Goal: Task Accomplishment & Management: Manage account settings

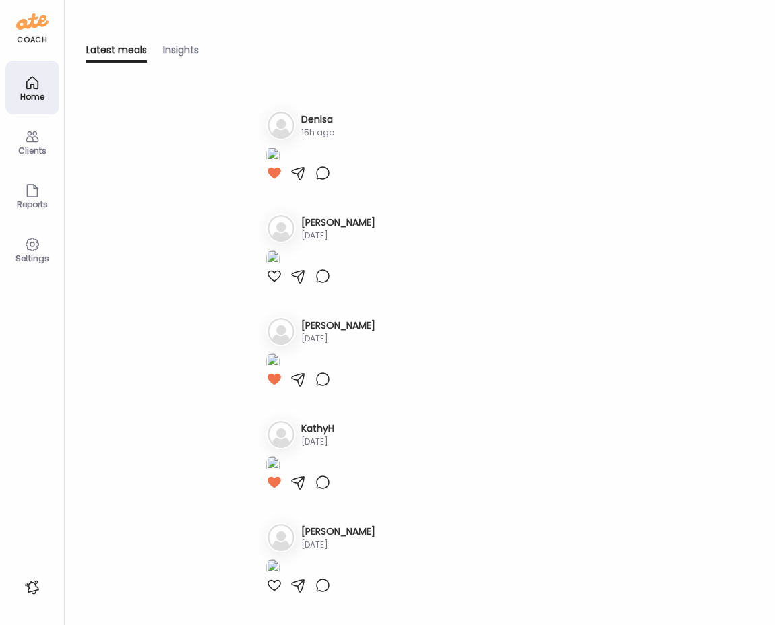
scroll to position [590, 0]
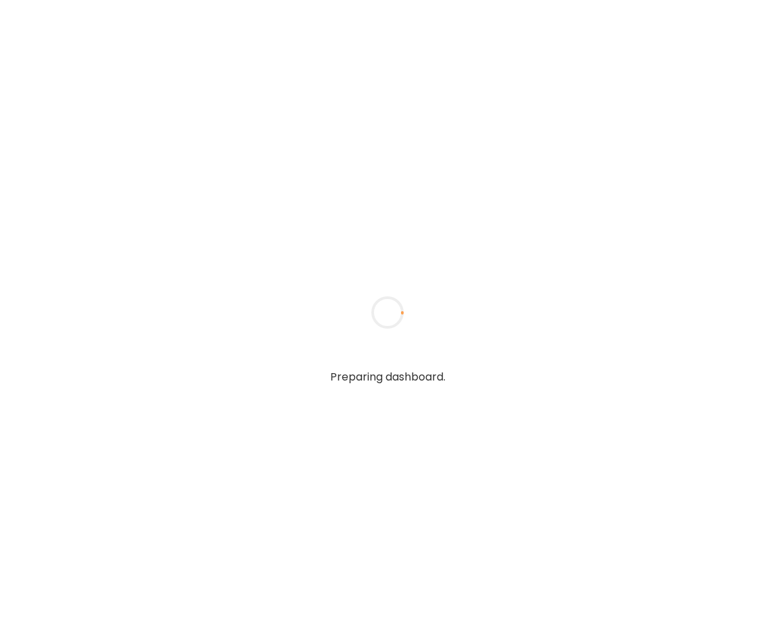
type input "*****"
type input "**********"
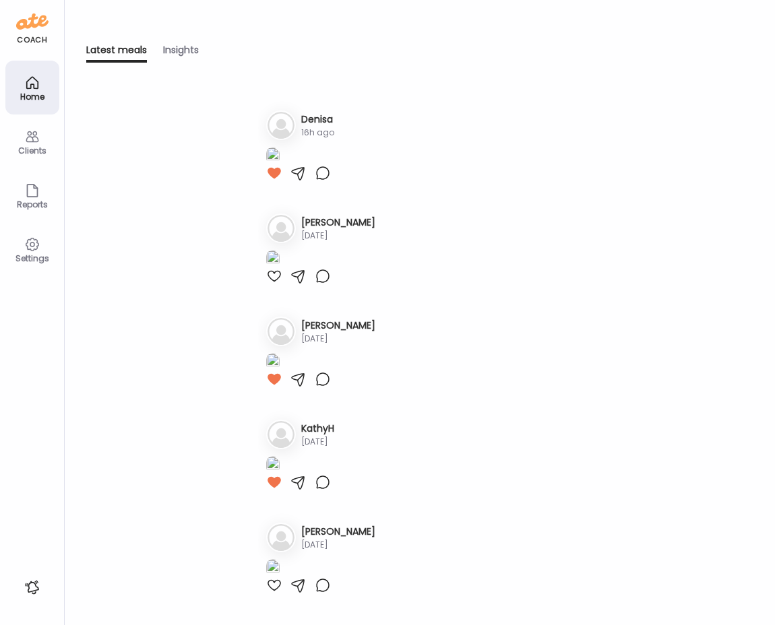
scroll to position [444, 0]
type input "**********"
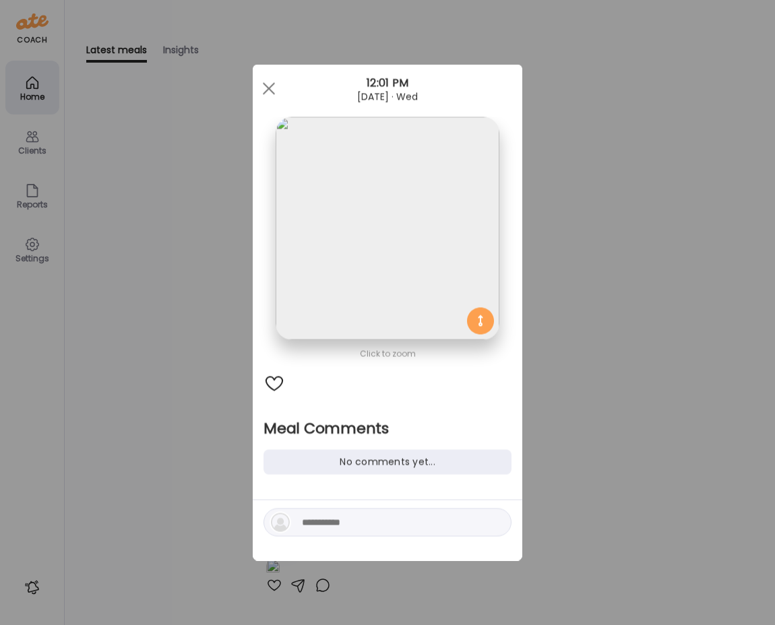
click at [317, 531] on div at bounding box center [387, 523] width 248 height 28
click at [311, 519] on textarea at bounding box center [393, 523] width 182 height 16
type textarea "********"
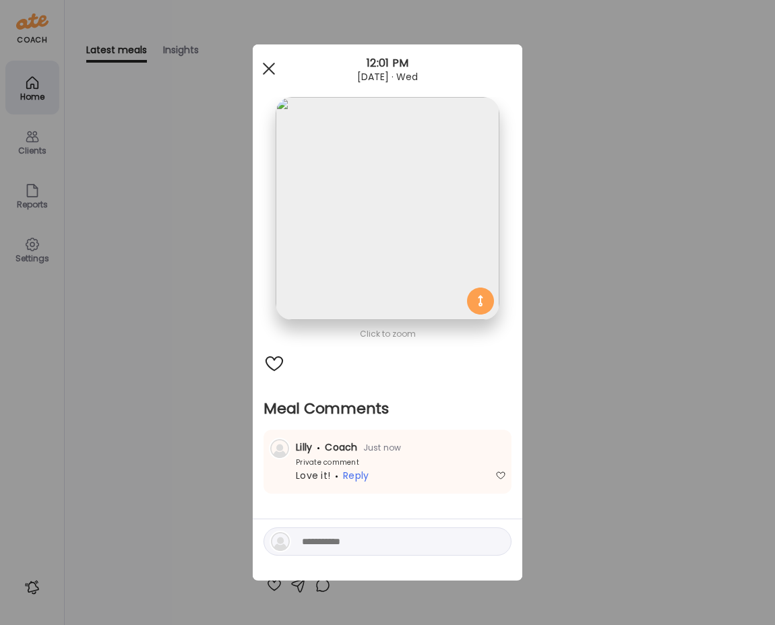
click at [265, 62] on div at bounding box center [268, 68] width 27 height 27
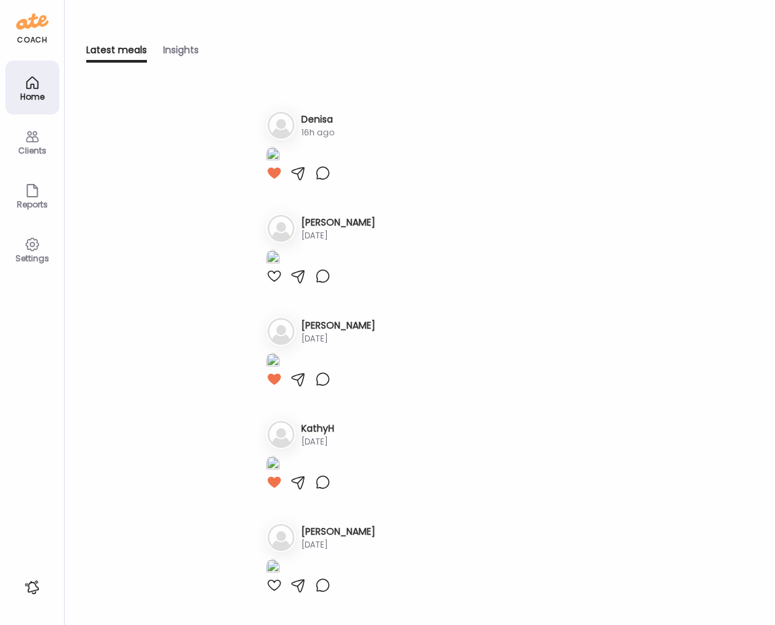
scroll to position [847, 0]
click at [273, 78] on div at bounding box center [274, 70] width 16 height 16
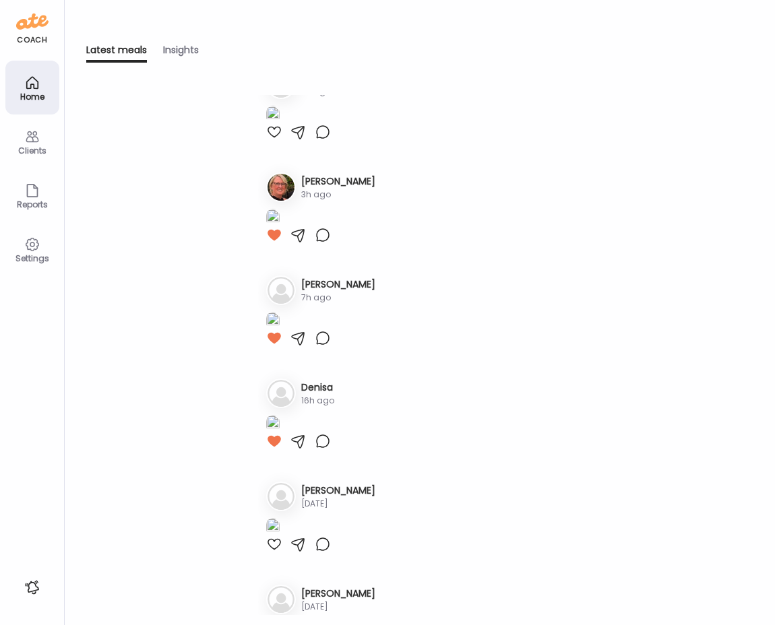
scroll to position [57, 0]
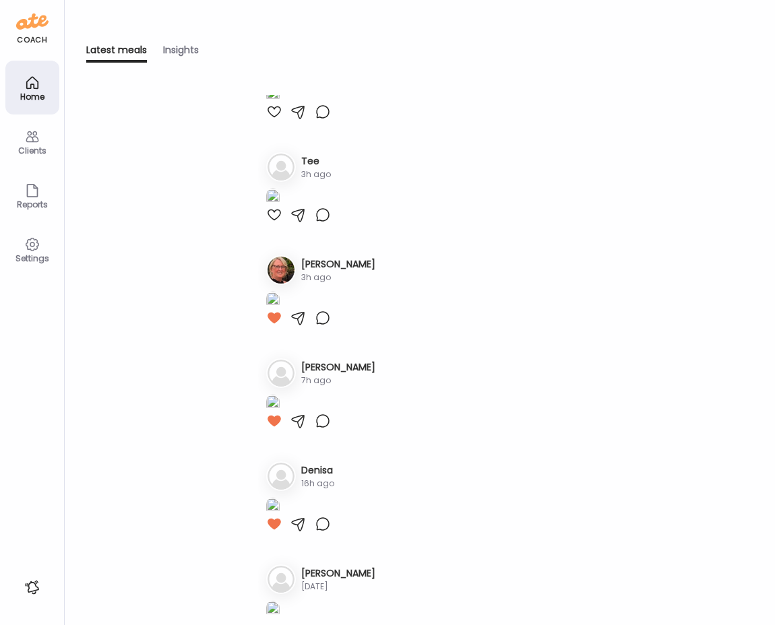
click at [280, 104] on img at bounding box center [272, 95] width 13 height 18
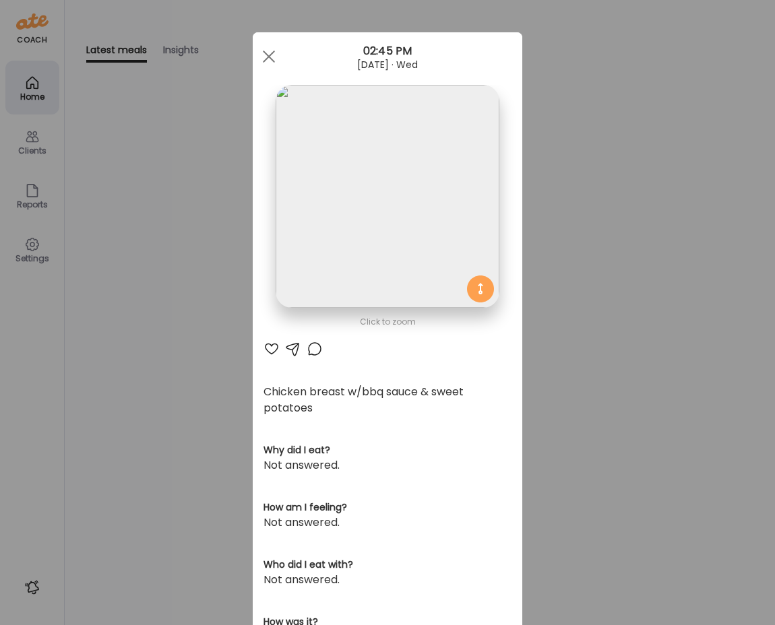
click at [312, 350] on div at bounding box center [314, 349] width 16 height 16
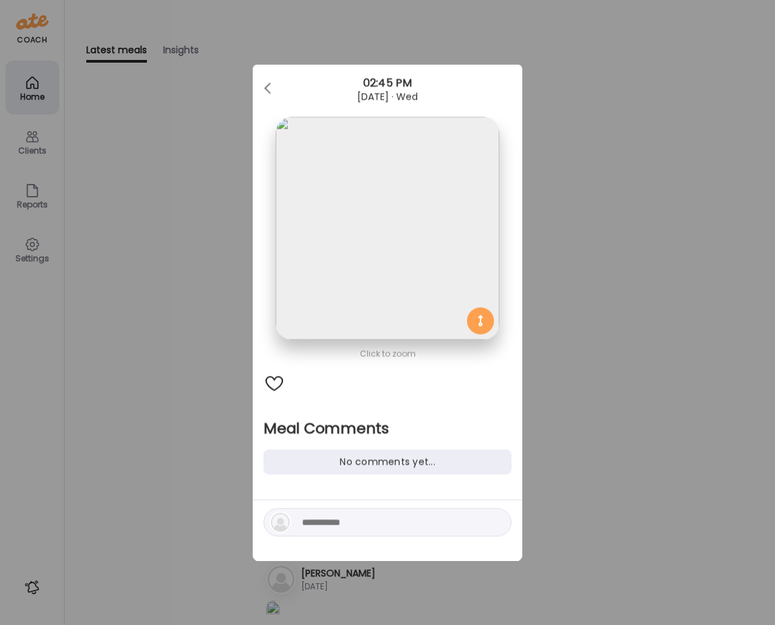
click at [331, 534] on div at bounding box center [387, 523] width 248 height 28
click at [320, 526] on textarea at bounding box center [393, 523] width 182 height 16
type textarea "**********"
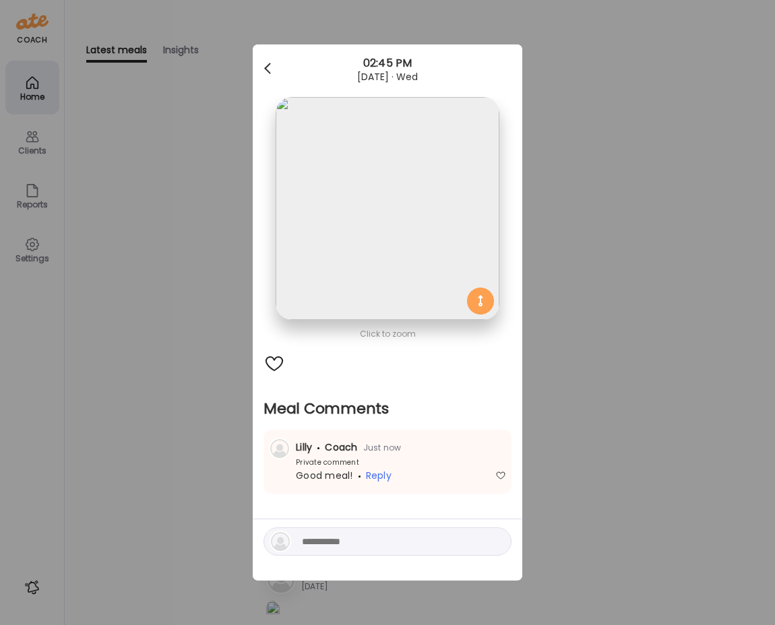
click at [262, 73] on div at bounding box center [268, 68] width 27 height 27
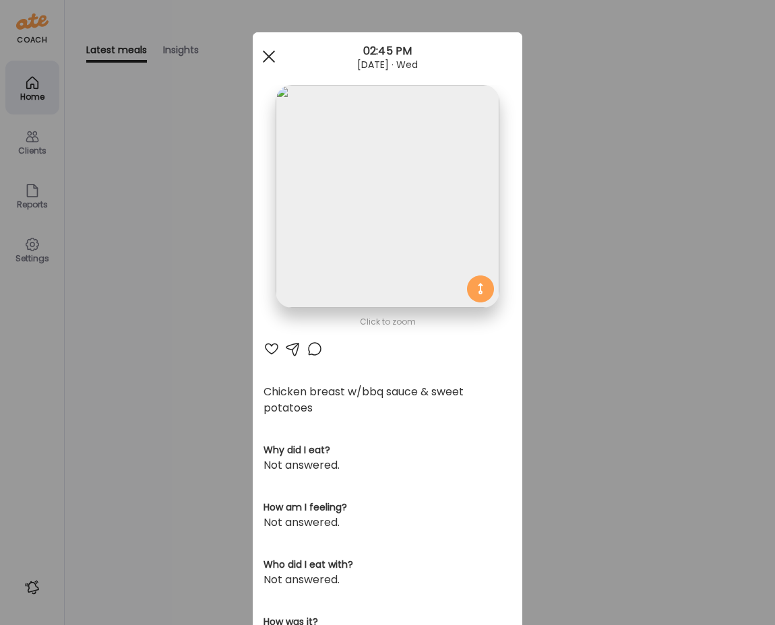
click at [261, 64] on div at bounding box center [268, 56] width 27 height 27
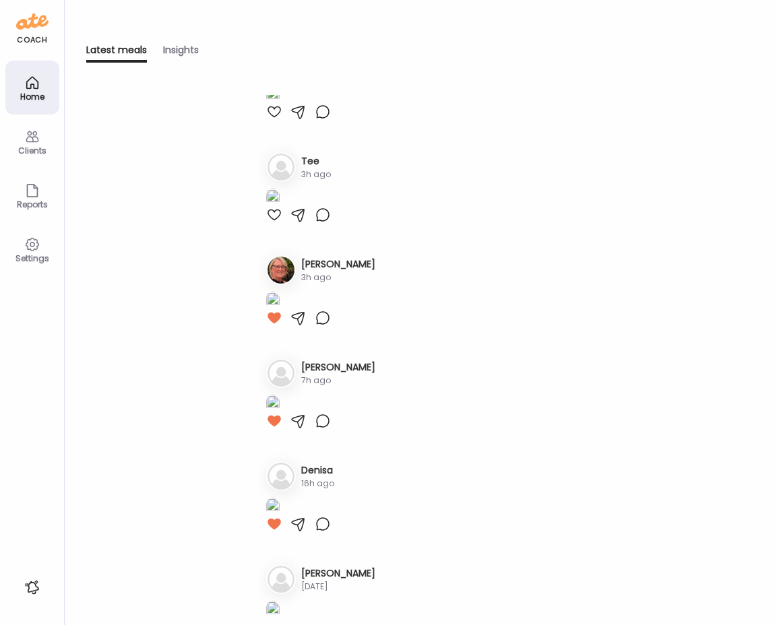
click at [39, 150] on div "Clients" at bounding box center [32, 150] width 49 height 9
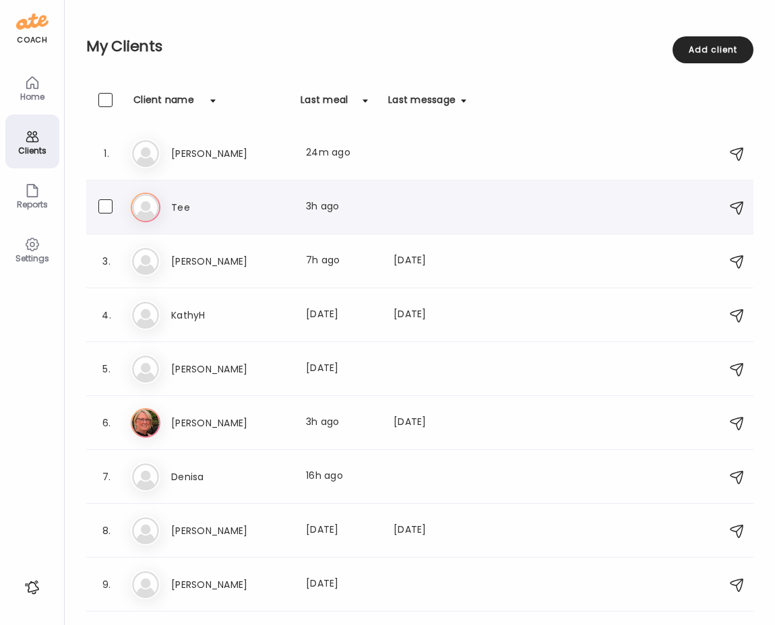
click at [168, 209] on div "Te Tee Last meal: 3h ago" at bounding box center [422, 208] width 582 height 30
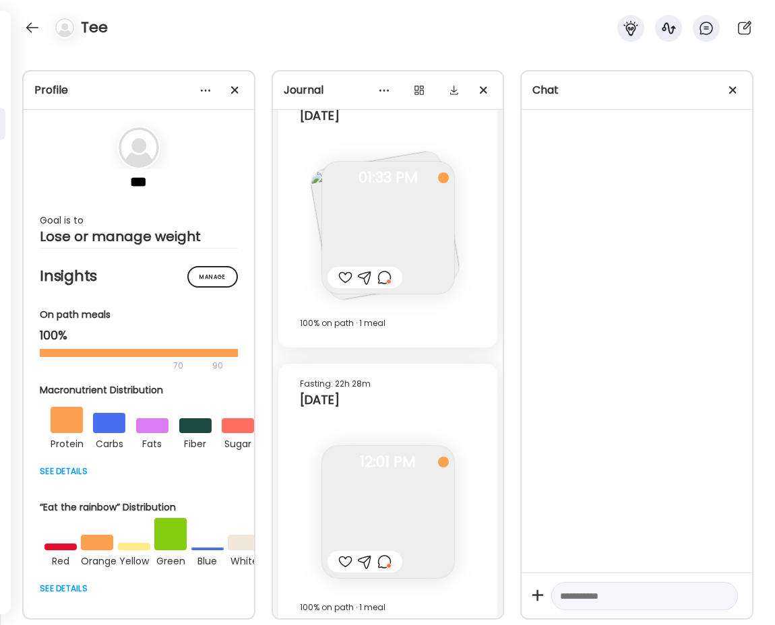
scroll to position [914, 0]
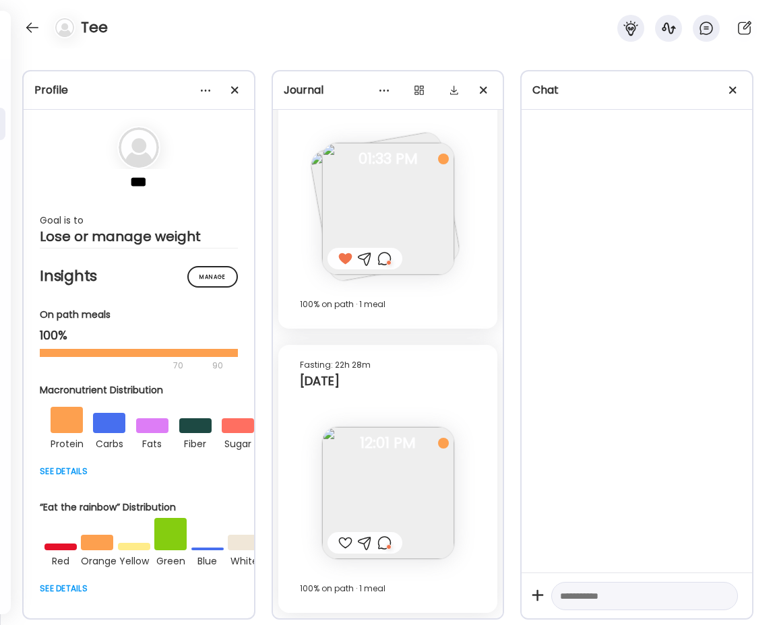
click at [346, 542] on div at bounding box center [345, 543] width 14 height 16
click at [30, 27] on div at bounding box center [33, 28] width 22 height 22
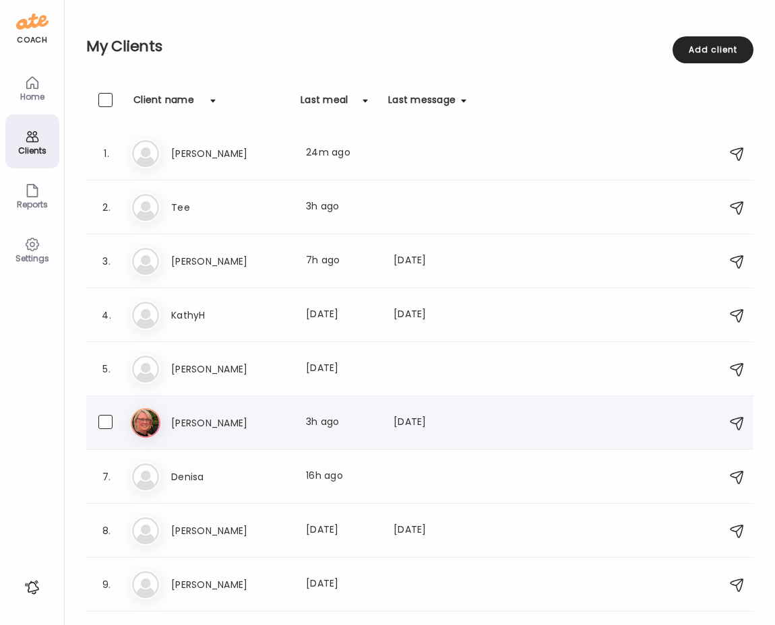
click at [212, 417] on h3 "[PERSON_NAME]" at bounding box center [230, 423] width 119 height 16
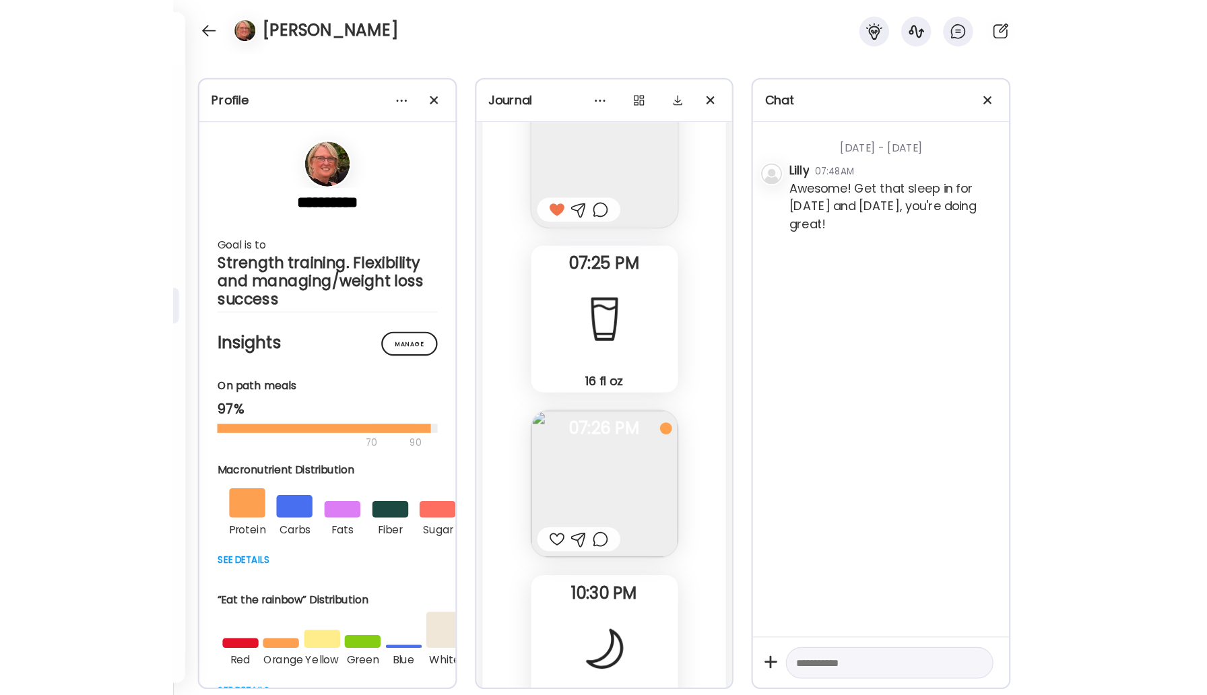
scroll to position [32478, 0]
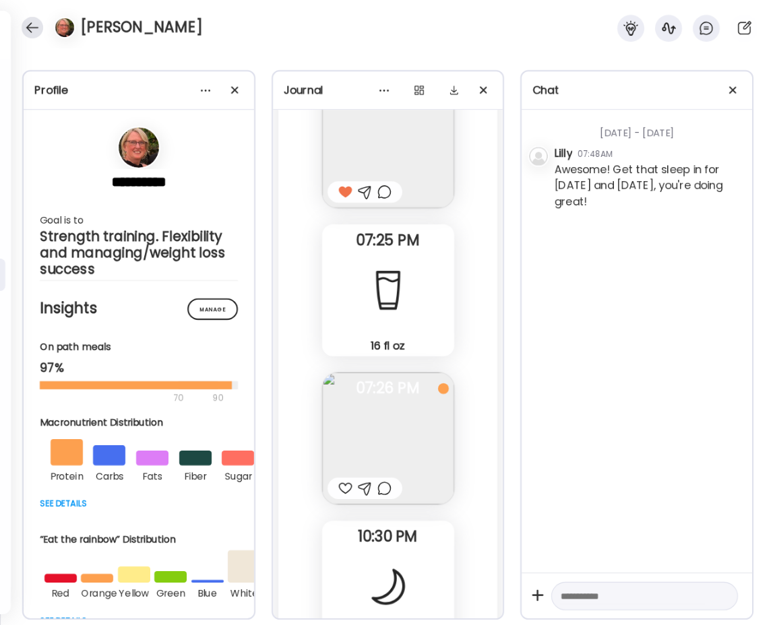
click at [32, 34] on div at bounding box center [33, 28] width 22 height 22
